Goal: Transaction & Acquisition: Purchase product/service

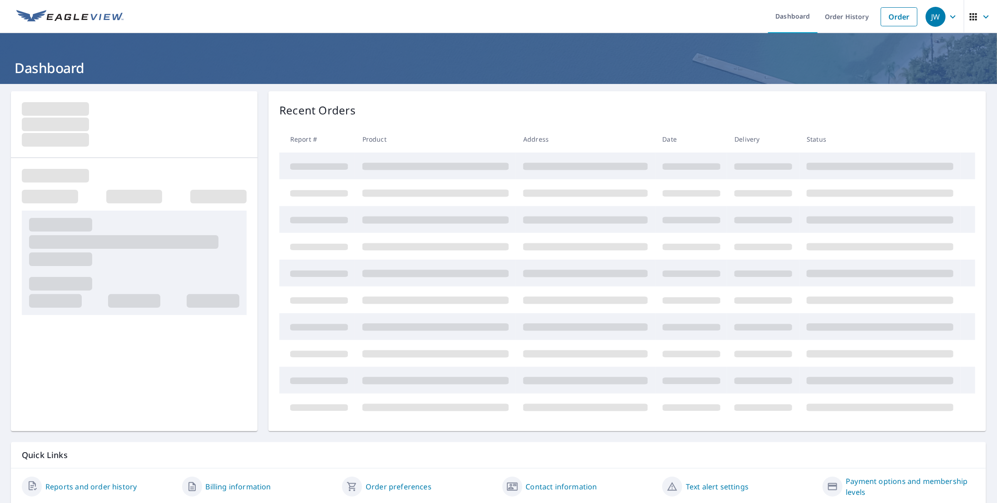
click at [980, 19] on icon "button" at bounding box center [985, 16] width 11 height 11
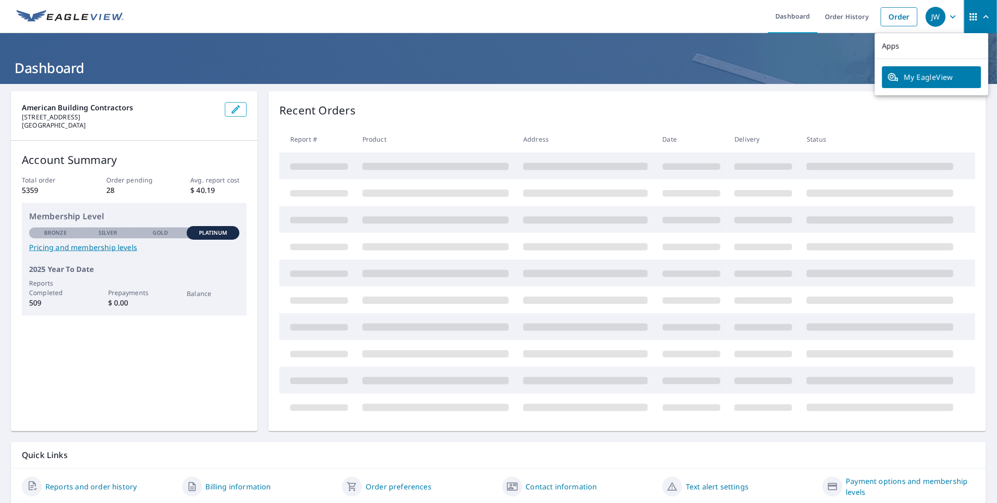
click at [947, 18] on icon "button" at bounding box center [952, 16] width 11 height 11
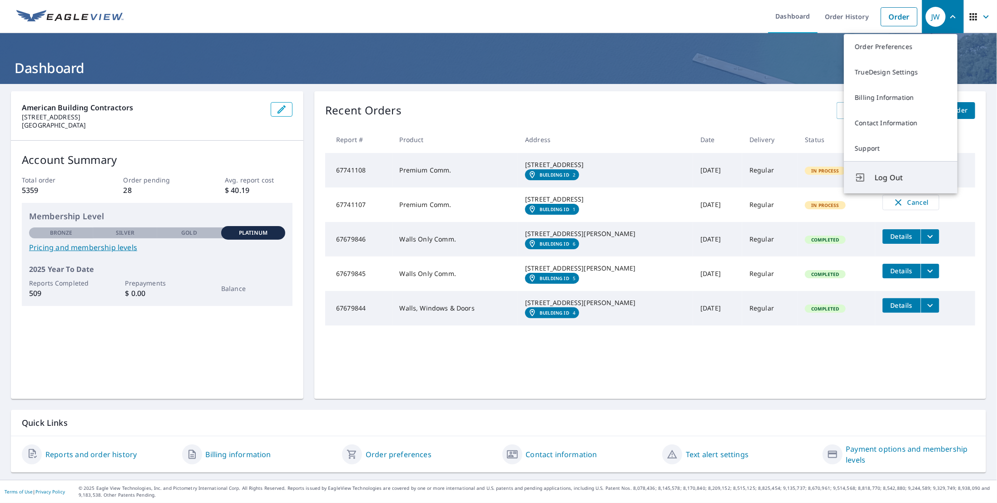
click at [906, 175] on span "Log Out" at bounding box center [911, 177] width 72 height 11
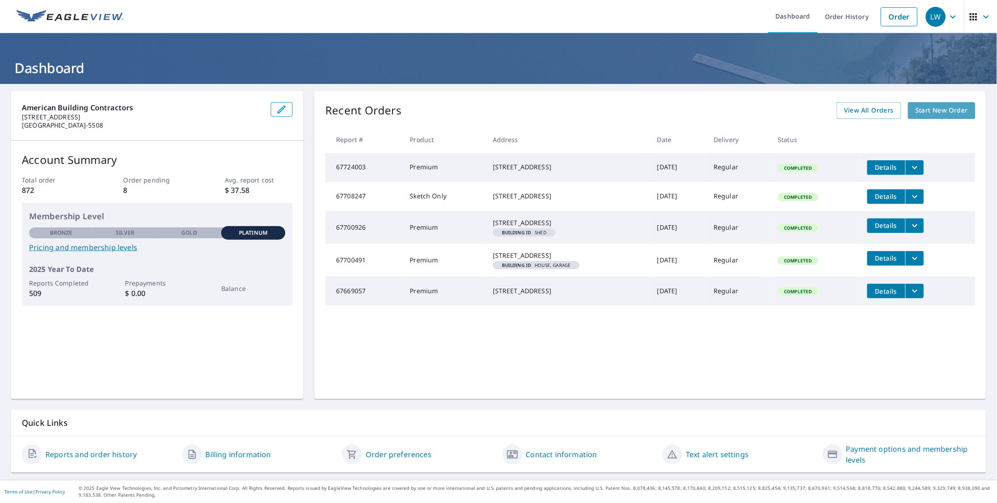
click at [935, 113] on span "Start New Order" at bounding box center [941, 110] width 53 height 11
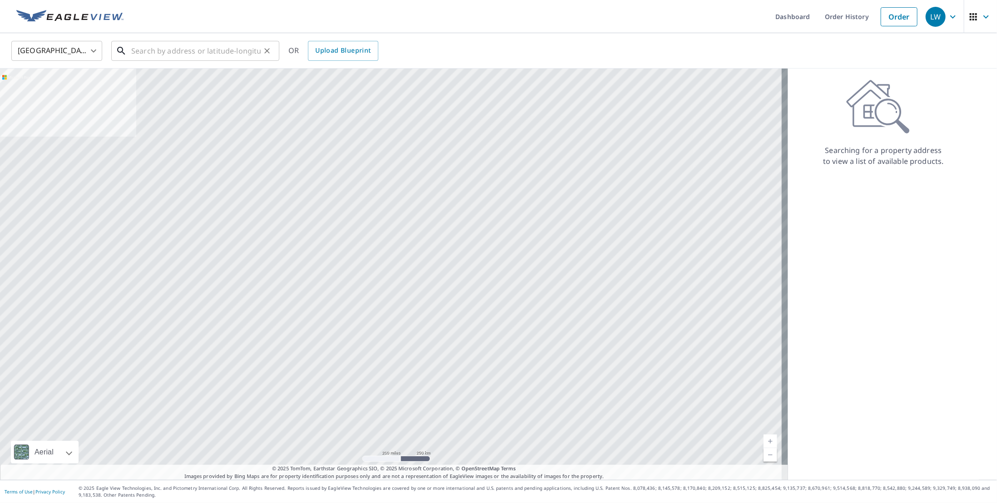
click at [200, 49] on input "text" at bounding box center [195, 50] width 129 height 25
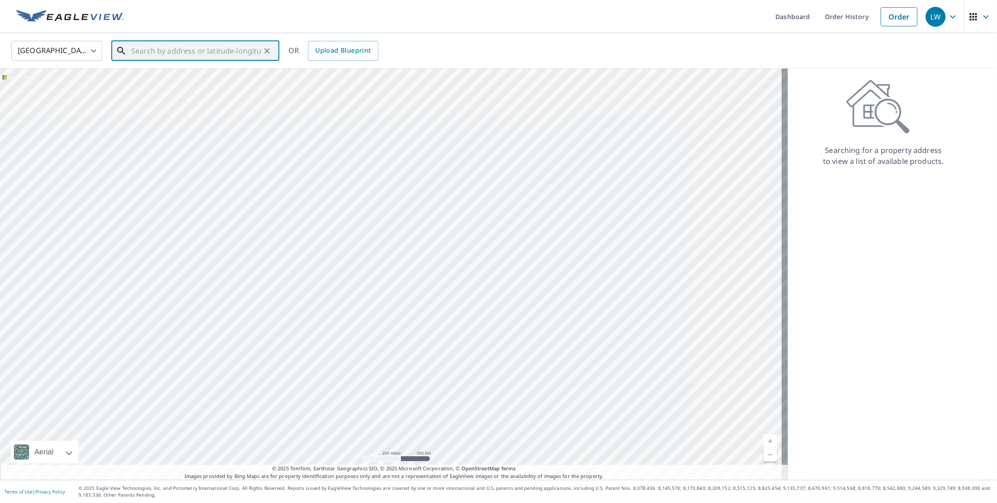
paste input "12808 Melody Lane Minnetonka, MN 55305"
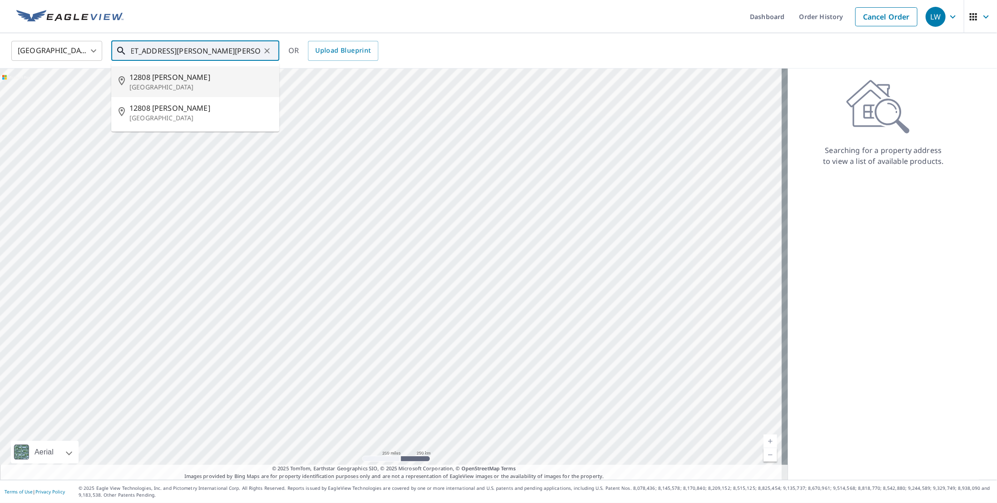
click at [171, 76] on span "12808 Melody Ln" at bounding box center [200, 77] width 143 height 11
type input "12808 Melody Ln Hopkins, MN 55305"
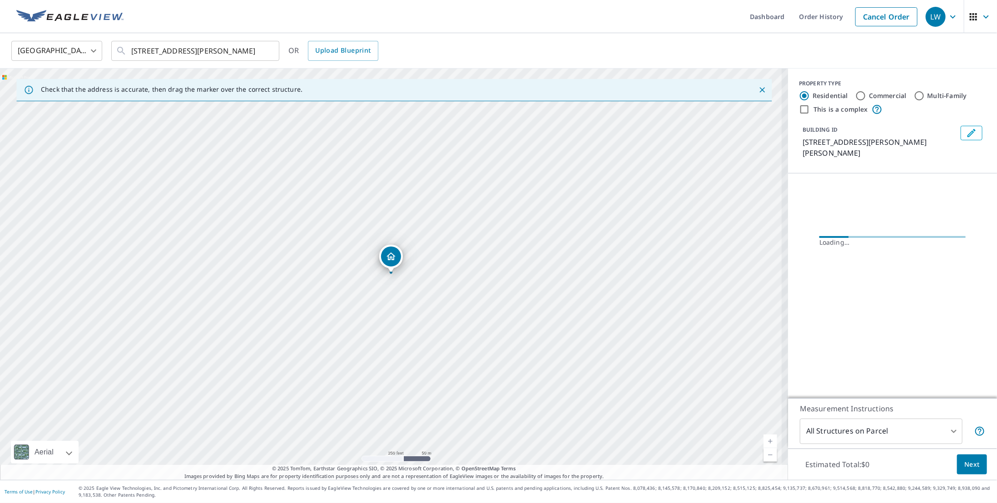
scroll to position [0, 0]
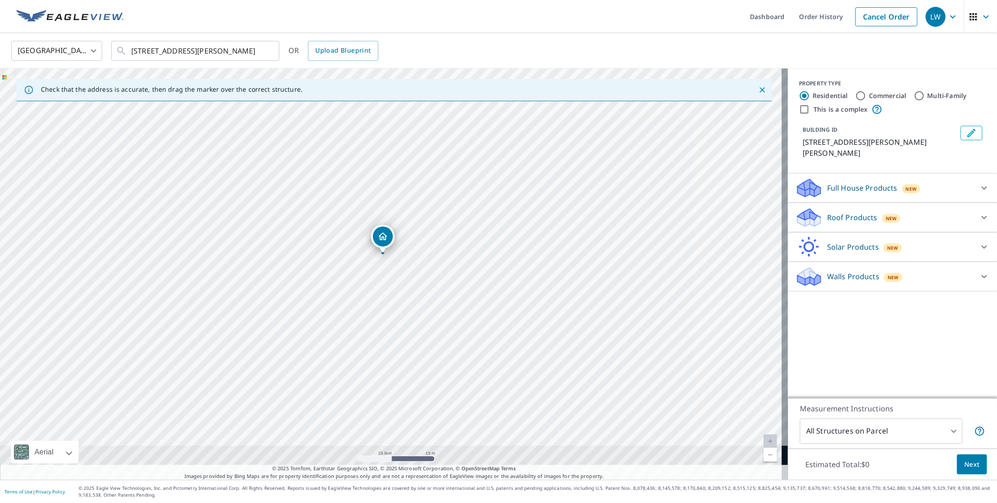
drag, startPoint x: 338, startPoint y: 237, endPoint x: 343, endPoint y: 198, distance: 39.4
click at [343, 198] on div "12808 Melody Ln Hopkins, MN 55305" at bounding box center [394, 274] width 788 height 411
click at [847, 212] on p "Roof Products" at bounding box center [852, 217] width 50 height 11
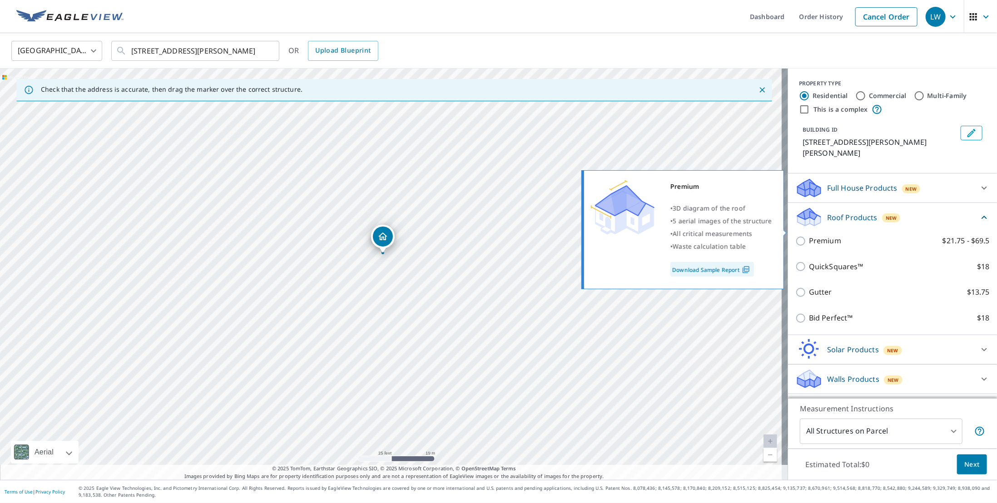
click at [795, 236] on input "Premium $21.75 - $69.5" at bounding box center [802, 241] width 14 height 11
checkbox input "true"
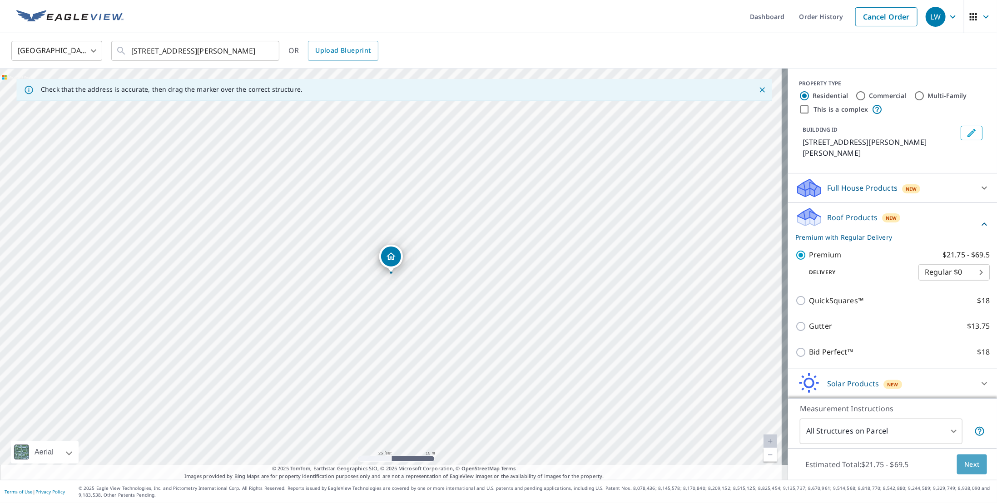
click at [964, 462] on span "Next" at bounding box center [971, 464] width 15 height 11
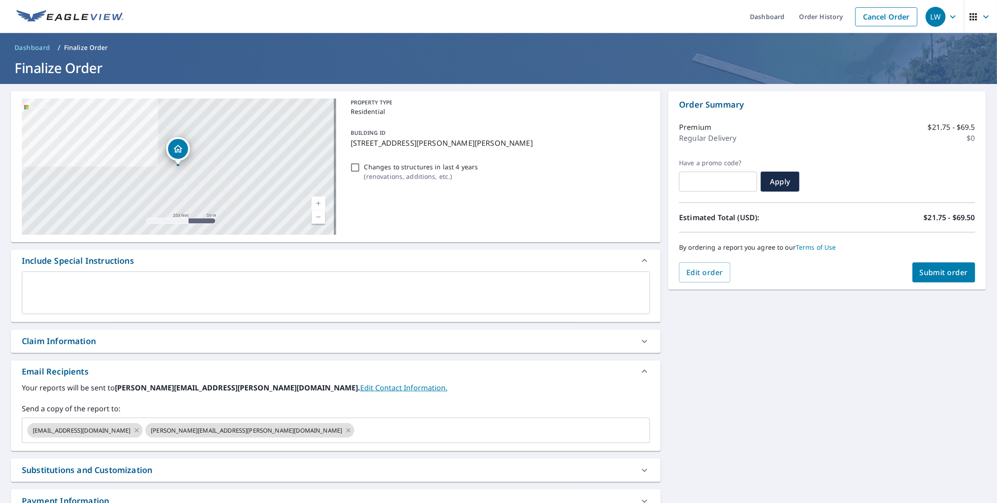
click at [88, 338] on div "Claim Information" at bounding box center [59, 341] width 74 height 12
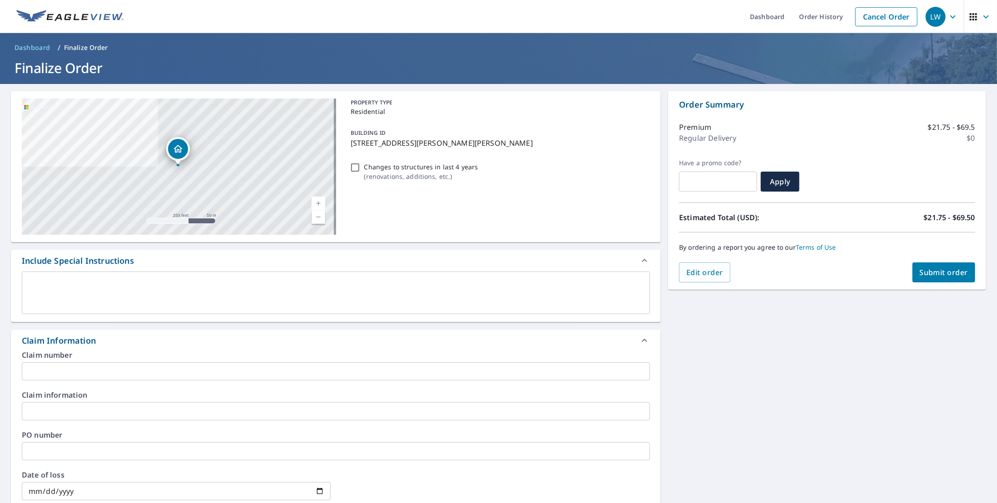
click at [72, 371] on input "text" at bounding box center [336, 371] width 628 height 18
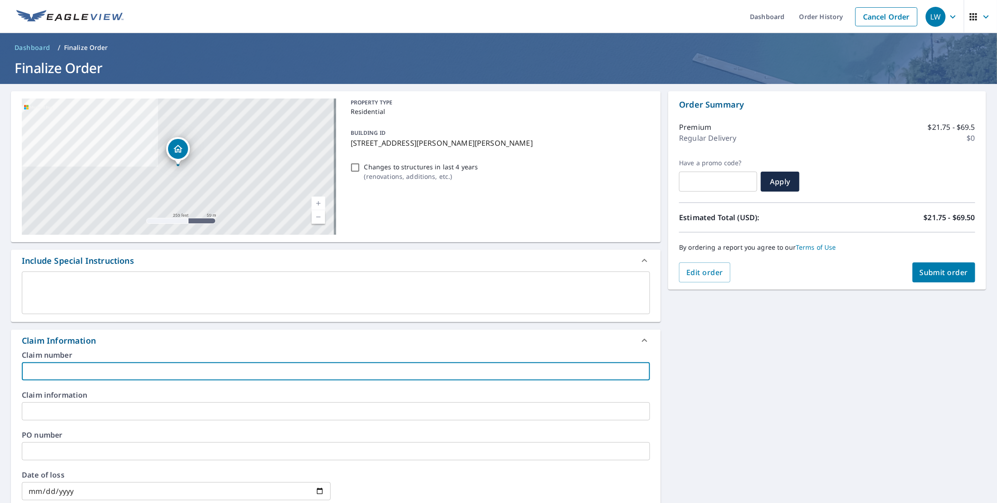
click at [73, 371] on input "text" at bounding box center [336, 371] width 628 height 18
click at [101, 371] on input "SCHUTZMAN [454157]" at bounding box center [336, 371] width 628 height 18
paste input "455180"
type input "SCHUTZMAN [455180]"
click at [709, 366] on div "12808 Melody Ln Hopkins, MN 55305 Aerial Road A standard road map Aerial A deta…" at bounding box center [498, 419] width 997 height 670
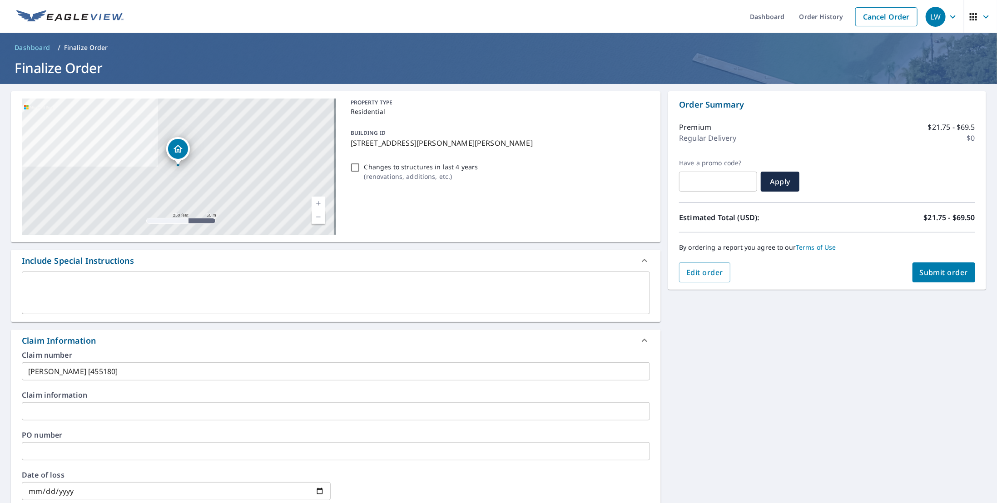
click at [924, 265] on button "Submit order" at bounding box center [943, 272] width 63 height 20
